Goal: Task Accomplishment & Management: Use online tool/utility

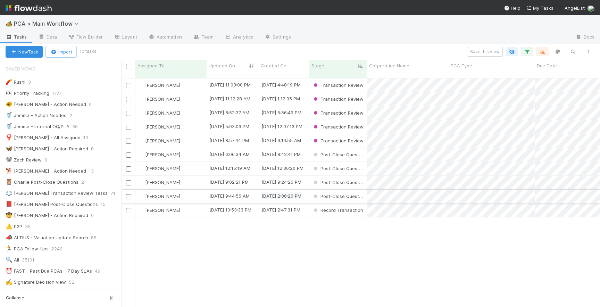
scroll to position [235, 479]
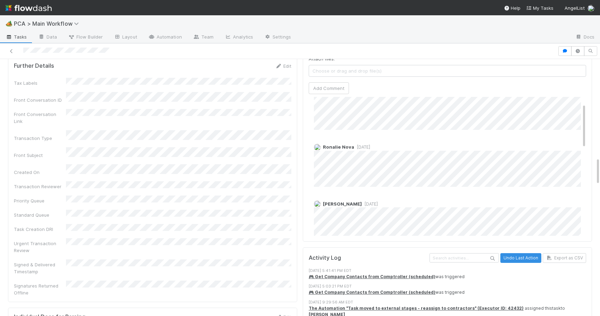
scroll to position [909, 0]
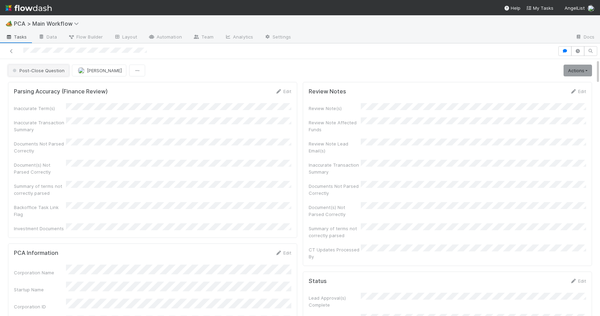
click at [39, 67] on button "Post-Close Question" at bounding box center [38, 71] width 61 height 12
click at [43, 84] on div "Internal - Open Question / Request" at bounding box center [55, 88] width 98 height 13
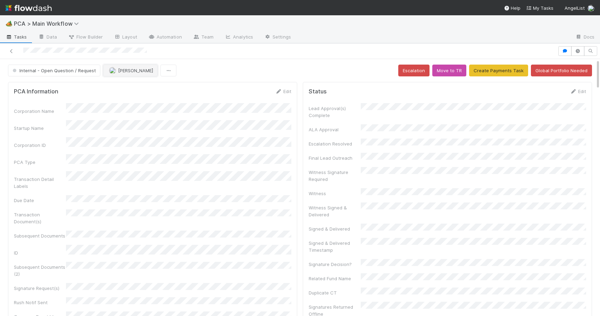
click at [139, 72] on span "[PERSON_NAME]" at bounding box center [135, 71] width 35 height 6
click at [142, 99] on span "[PERSON_NAME]" at bounding box center [129, 101] width 35 height 6
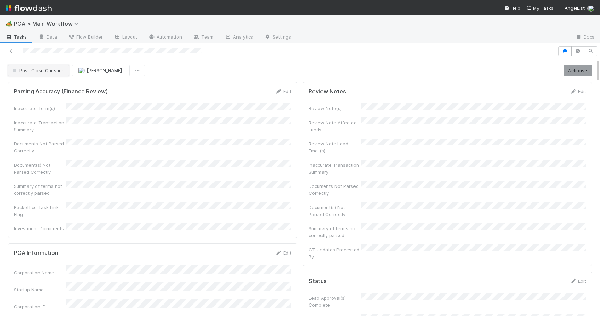
click at [45, 74] on button "Post-Close Question" at bounding box center [38, 71] width 61 height 12
click at [46, 96] on div "Record Transaction" at bounding box center [55, 100] width 98 height 13
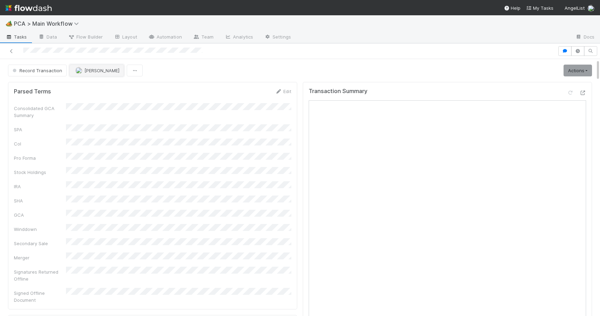
click at [90, 67] on button "[PERSON_NAME]" at bounding box center [96, 71] width 55 height 12
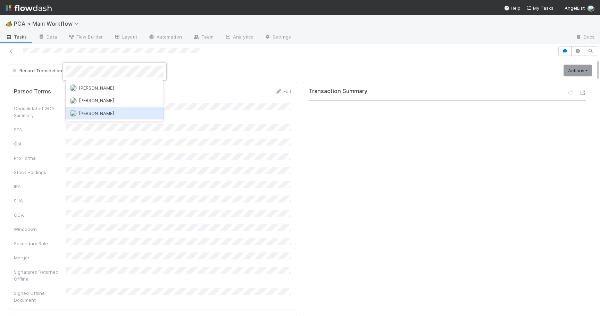
click at [99, 109] on div "[PERSON_NAME]" at bounding box center [115, 113] width 98 height 13
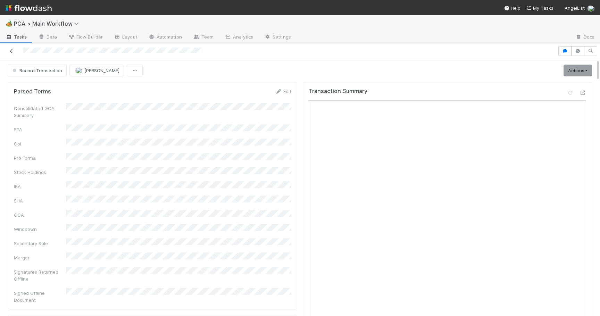
click at [11, 49] on icon at bounding box center [11, 51] width 7 height 5
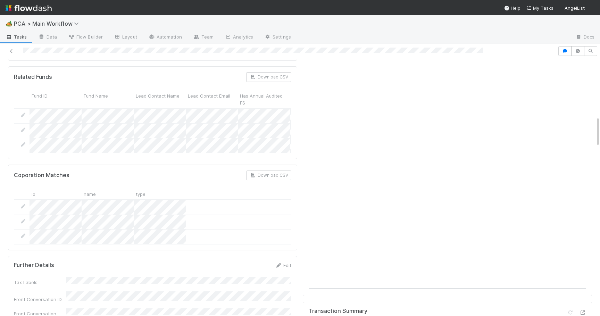
scroll to position [480, 0]
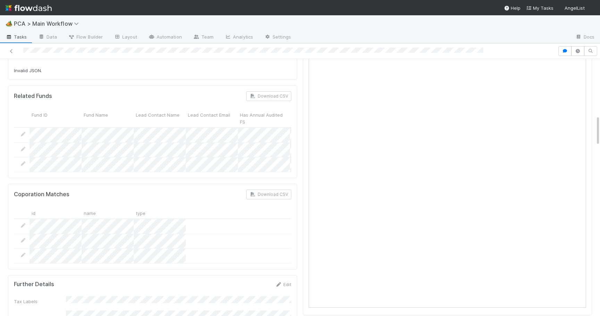
scroll to position [474, 0]
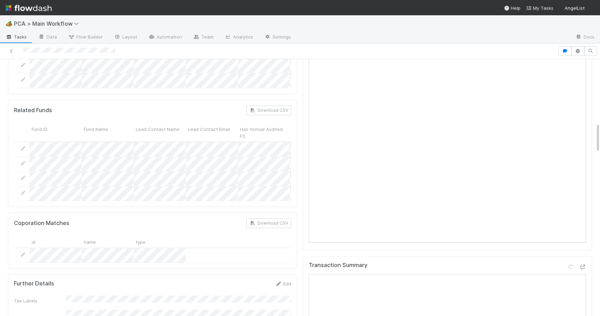
scroll to position [535, 0]
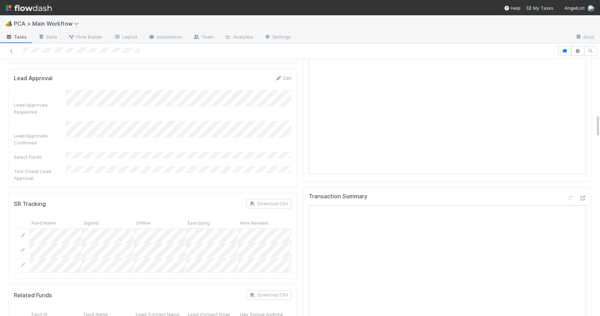
scroll to position [613, 0]
click at [583, 193] on icon at bounding box center [583, 195] width 7 height 5
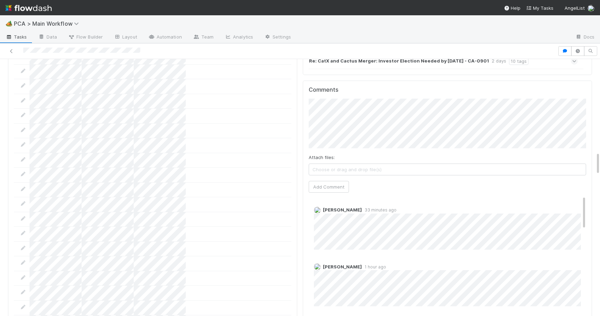
scroll to position [1020, 0]
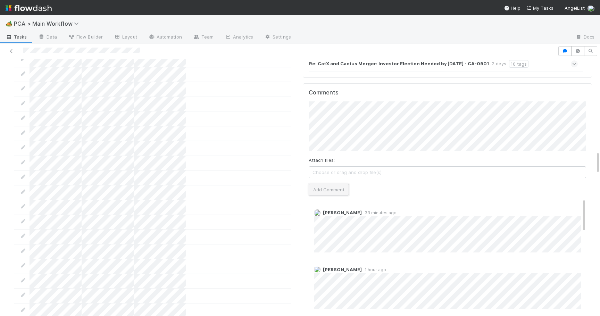
click at [336, 184] on button "Add Comment" at bounding box center [329, 190] width 40 height 12
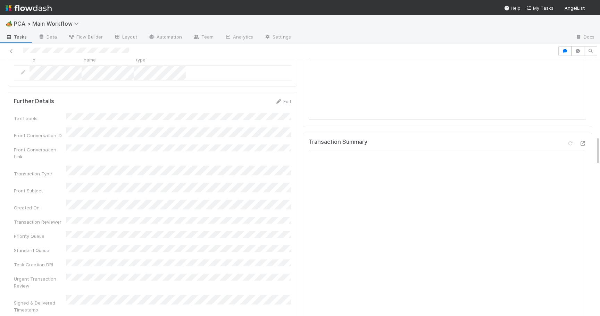
scroll to position [660, 0]
click at [587, 137] on div "Transaction Summary" at bounding box center [447, 237] width 289 height 200
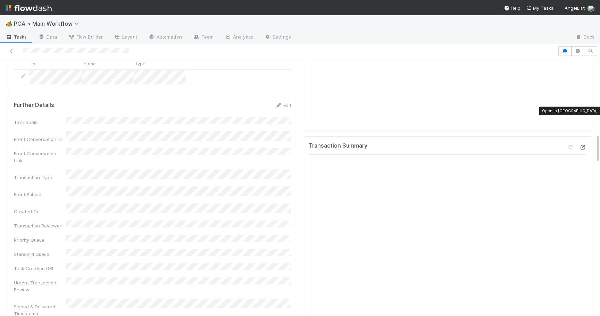
click at [584, 145] on icon at bounding box center [583, 147] width 7 height 5
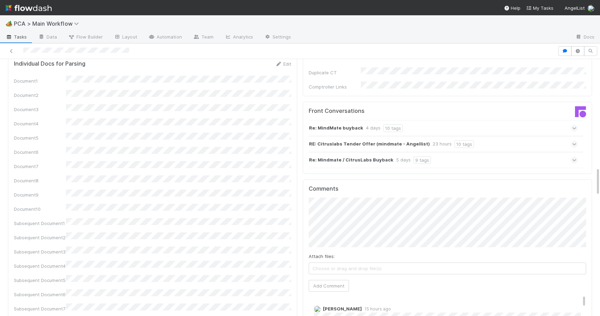
scroll to position [955, 0]
click at [318, 281] on button "Add Comment" at bounding box center [329, 287] width 40 height 12
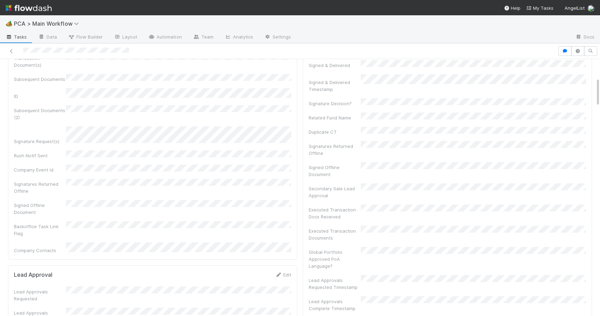
scroll to position [0, 0]
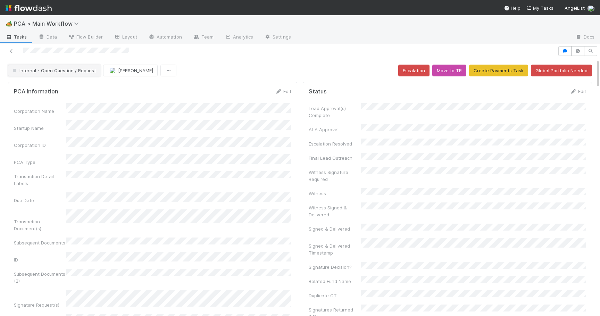
click at [77, 73] on button "Internal - Open Question / Request" at bounding box center [54, 71] width 92 height 12
click at [75, 87] on div "ICU" at bounding box center [55, 88] width 98 height 13
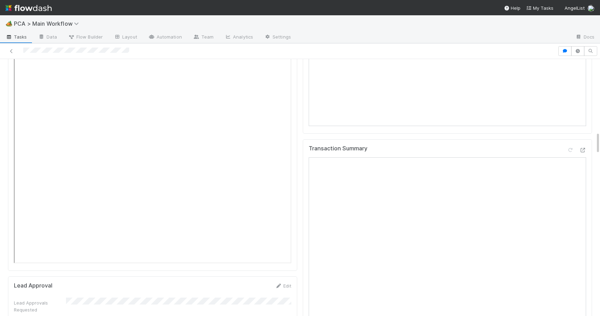
scroll to position [868, 0]
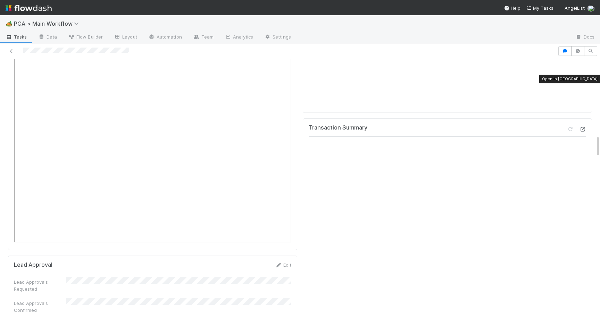
click at [583, 127] on icon at bounding box center [583, 129] width 7 height 5
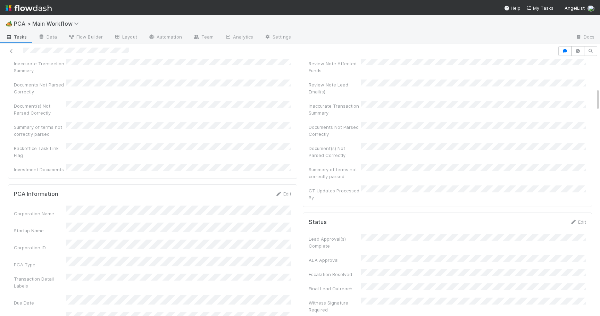
scroll to position [0, 0]
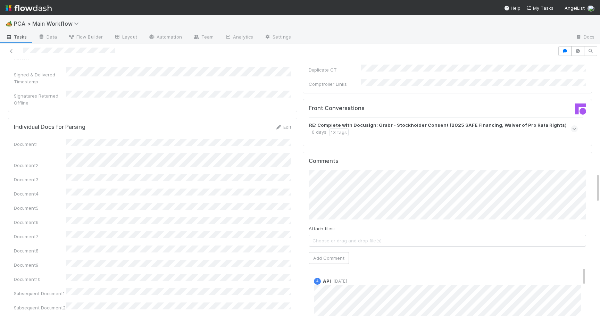
scroll to position [959, 0]
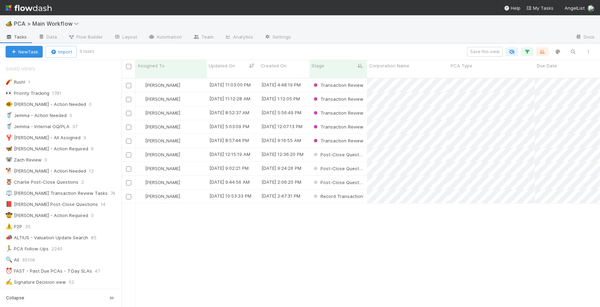
scroll to position [235, 479]
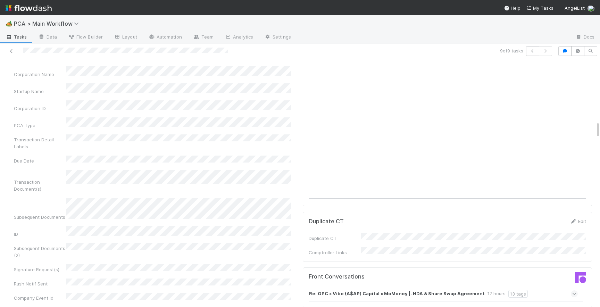
scroll to position [898, 0]
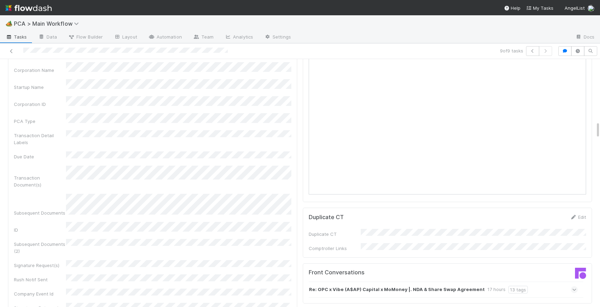
click at [575, 286] on icon at bounding box center [575, 289] width 5 height 7
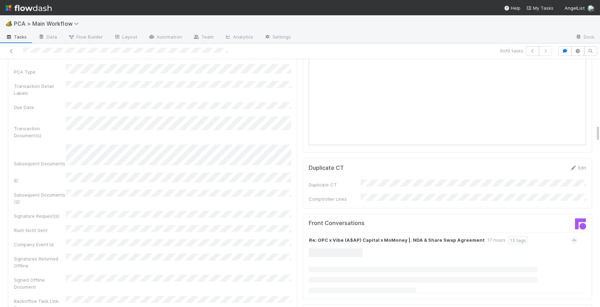
scroll to position [951, 0]
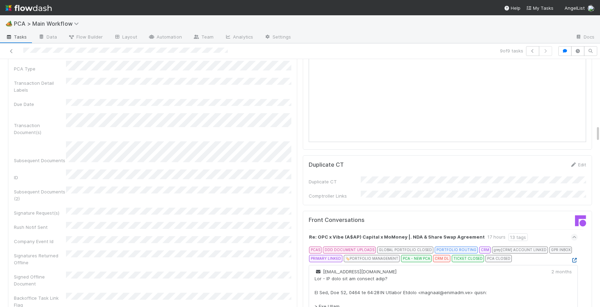
click at [576, 258] on icon at bounding box center [574, 260] width 7 height 5
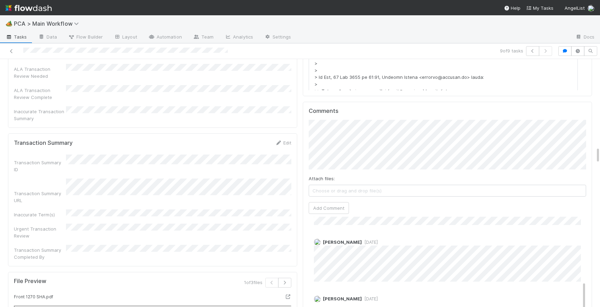
scroll to position [1266, 0]
click at [362, 294] on span "4 weeks ago" at bounding box center [370, 296] width 16 height 5
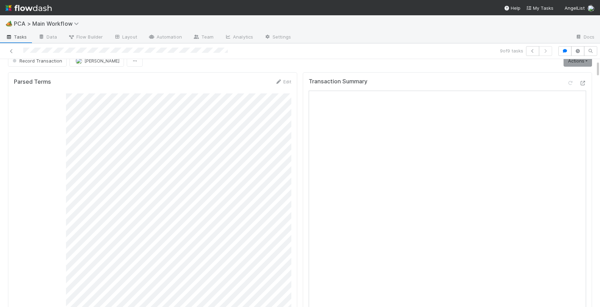
scroll to position [7, 0]
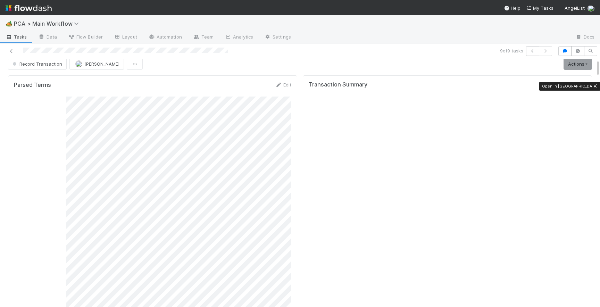
click at [584, 85] on icon at bounding box center [583, 86] width 7 height 5
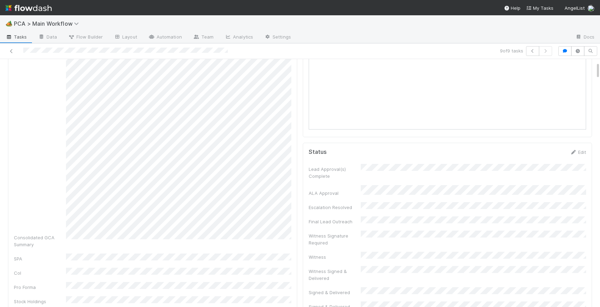
scroll to position [0, 0]
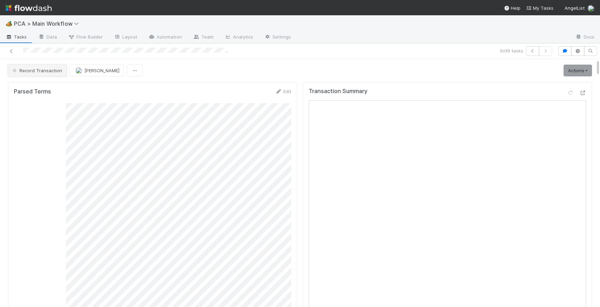
click at [43, 69] on span "Record Transaction" at bounding box center [36, 71] width 51 height 6
click at [38, 90] on span "Pending Lead Approval" at bounding box center [39, 88] width 59 height 6
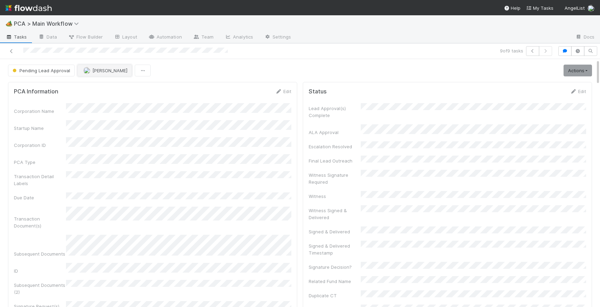
click at [92, 73] on span "[PERSON_NAME]" at bounding box center [109, 71] width 35 height 6
click at [107, 89] on span "[PERSON_NAME]" at bounding box center [104, 88] width 35 height 6
click at [9, 51] on icon at bounding box center [11, 51] width 7 height 5
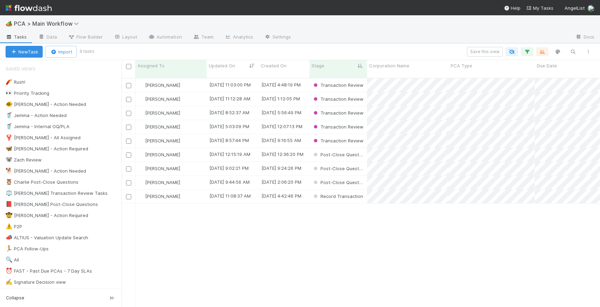
scroll to position [235, 479]
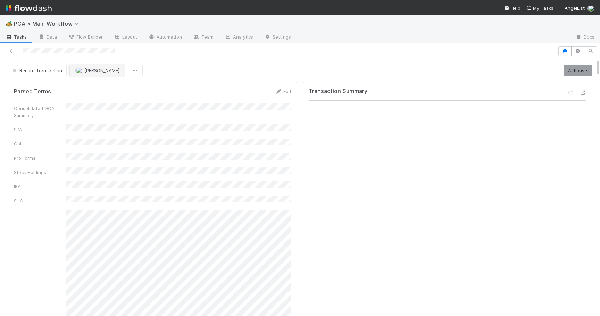
click at [108, 74] on button "[PERSON_NAME]" at bounding box center [96, 71] width 55 height 12
click at [117, 90] on span "you" at bounding box center [121, 88] width 8 height 6
